Goal: Find specific page/section: Find specific page/section

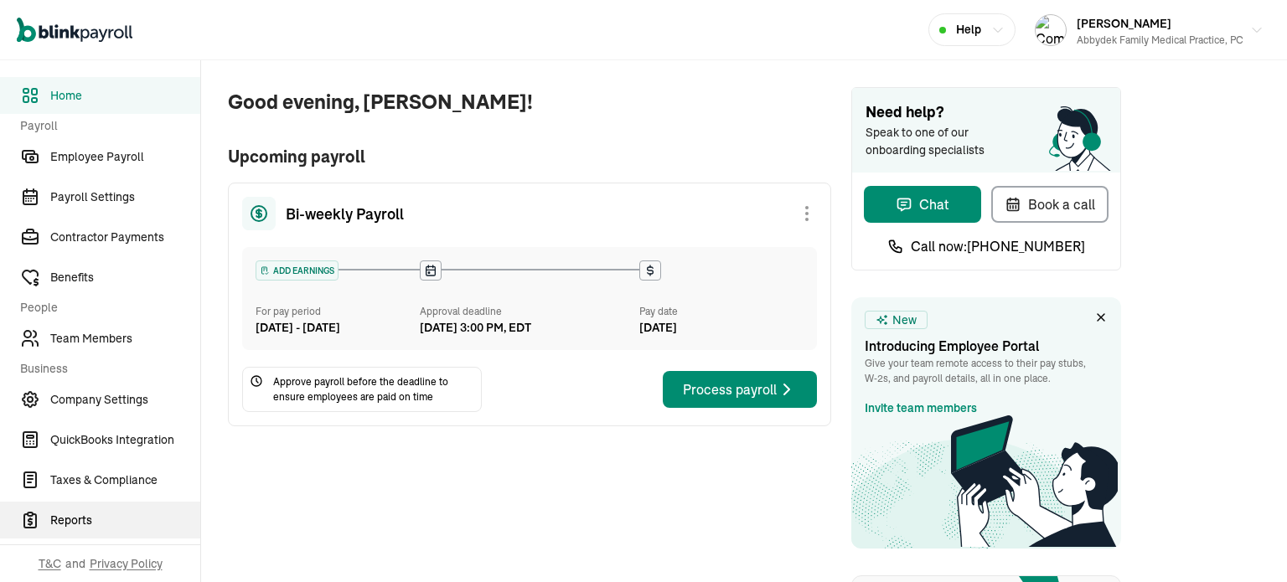
click at [80, 516] on span "Reports" at bounding box center [125, 521] width 150 height 18
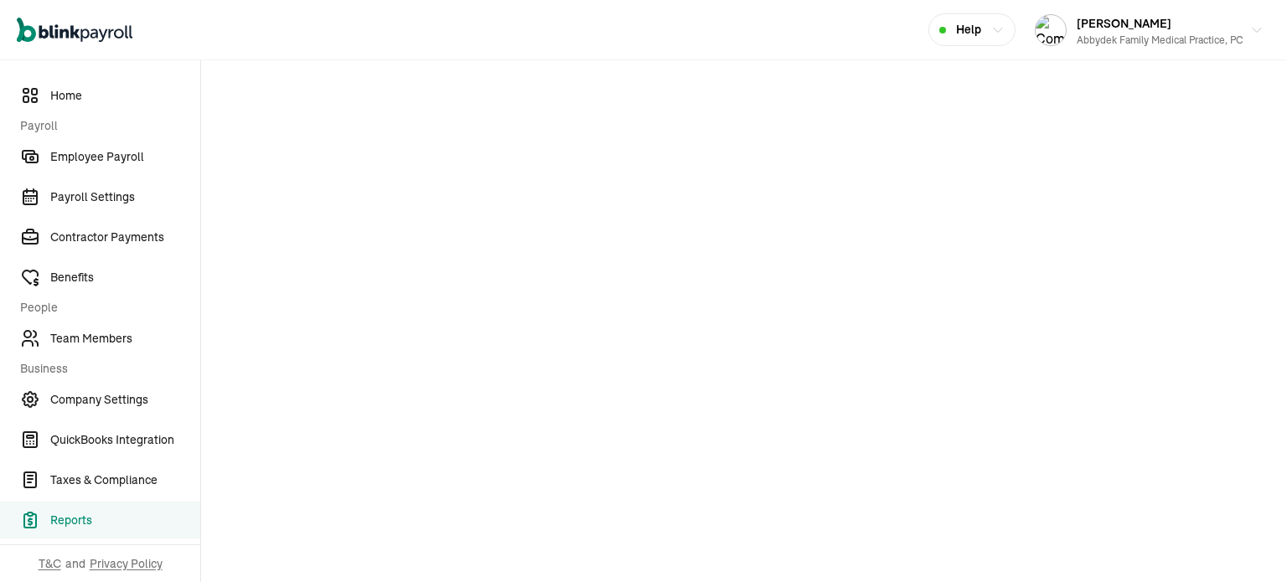
click at [80, 516] on span "Reports" at bounding box center [125, 521] width 150 height 18
click at [116, 486] on span "Taxes & Compliance" at bounding box center [125, 481] width 150 height 18
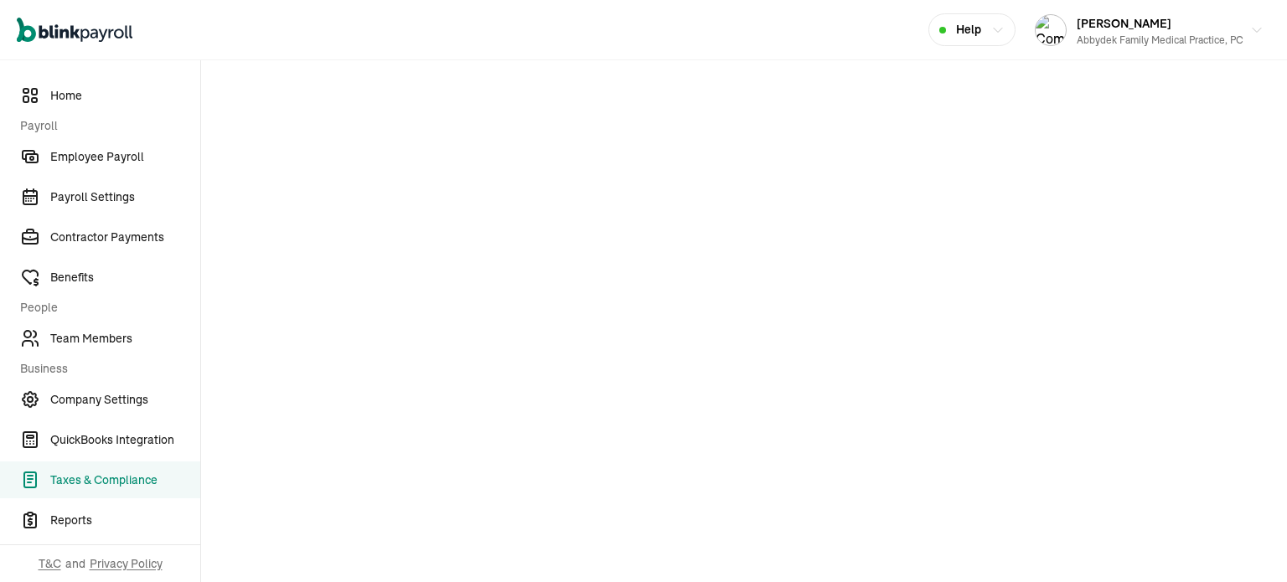
click at [116, 486] on span "Taxes & Compliance" at bounding box center [125, 481] width 150 height 18
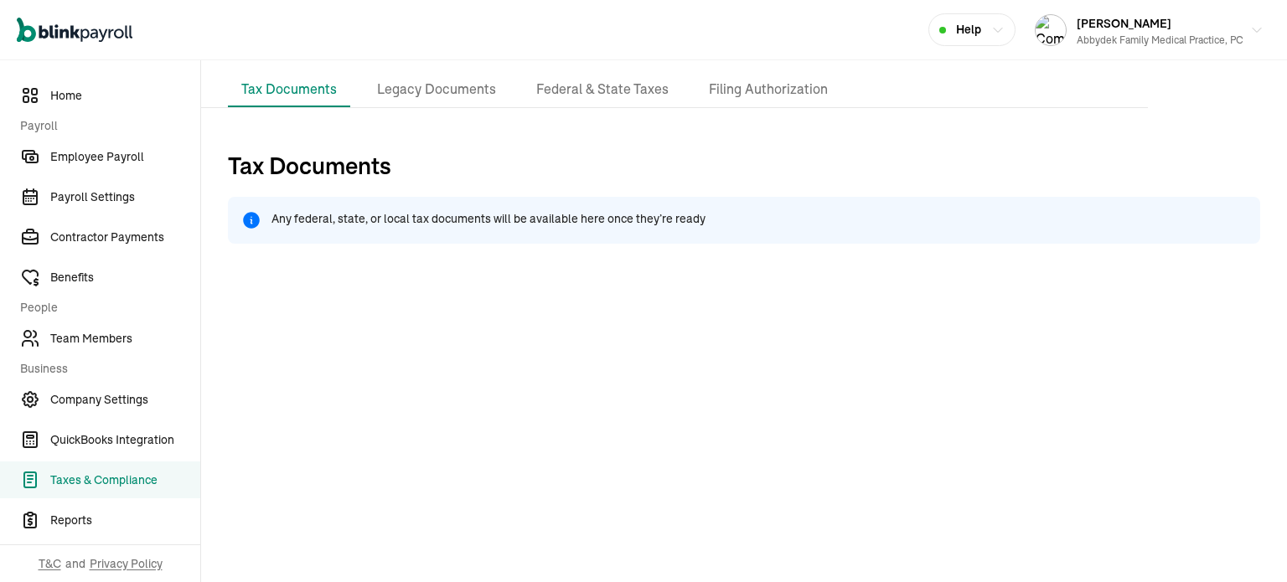
scroll to position [169, 0]
